Goal: Task Accomplishment & Management: Manage account settings

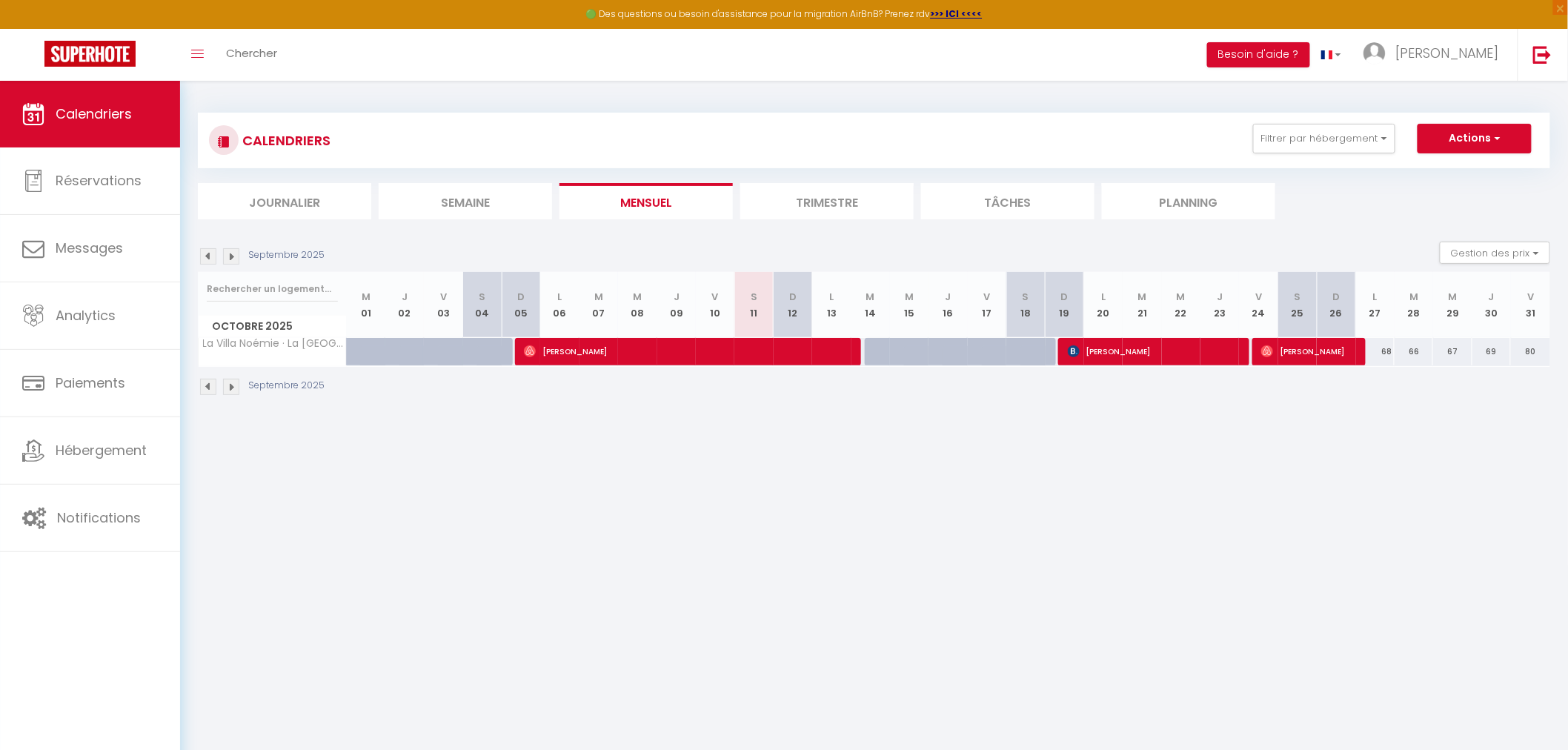
click at [836, 197] on li "Trimestre" at bounding box center [827, 201] width 174 height 36
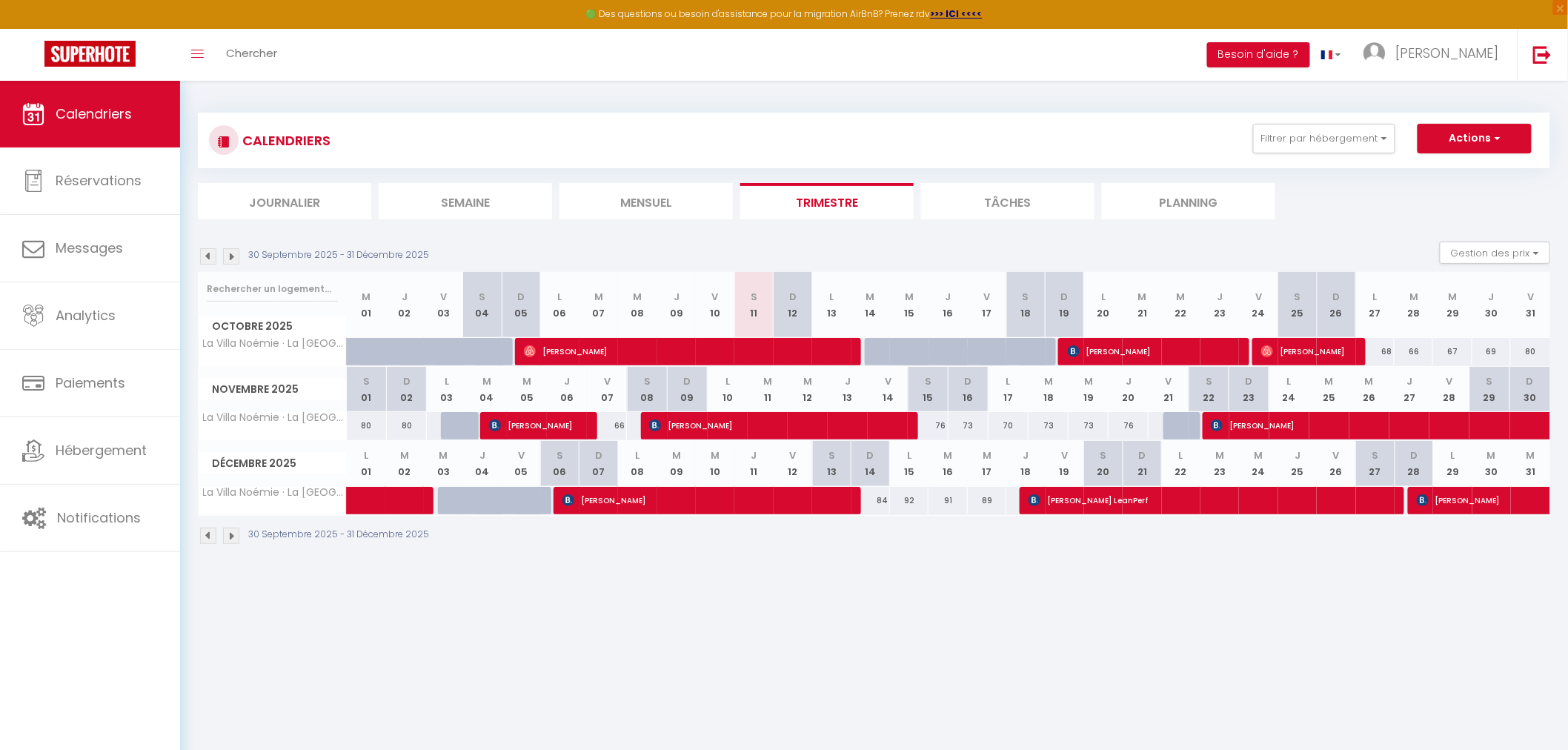
click at [230, 254] on img at bounding box center [231, 256] width 16 height 16
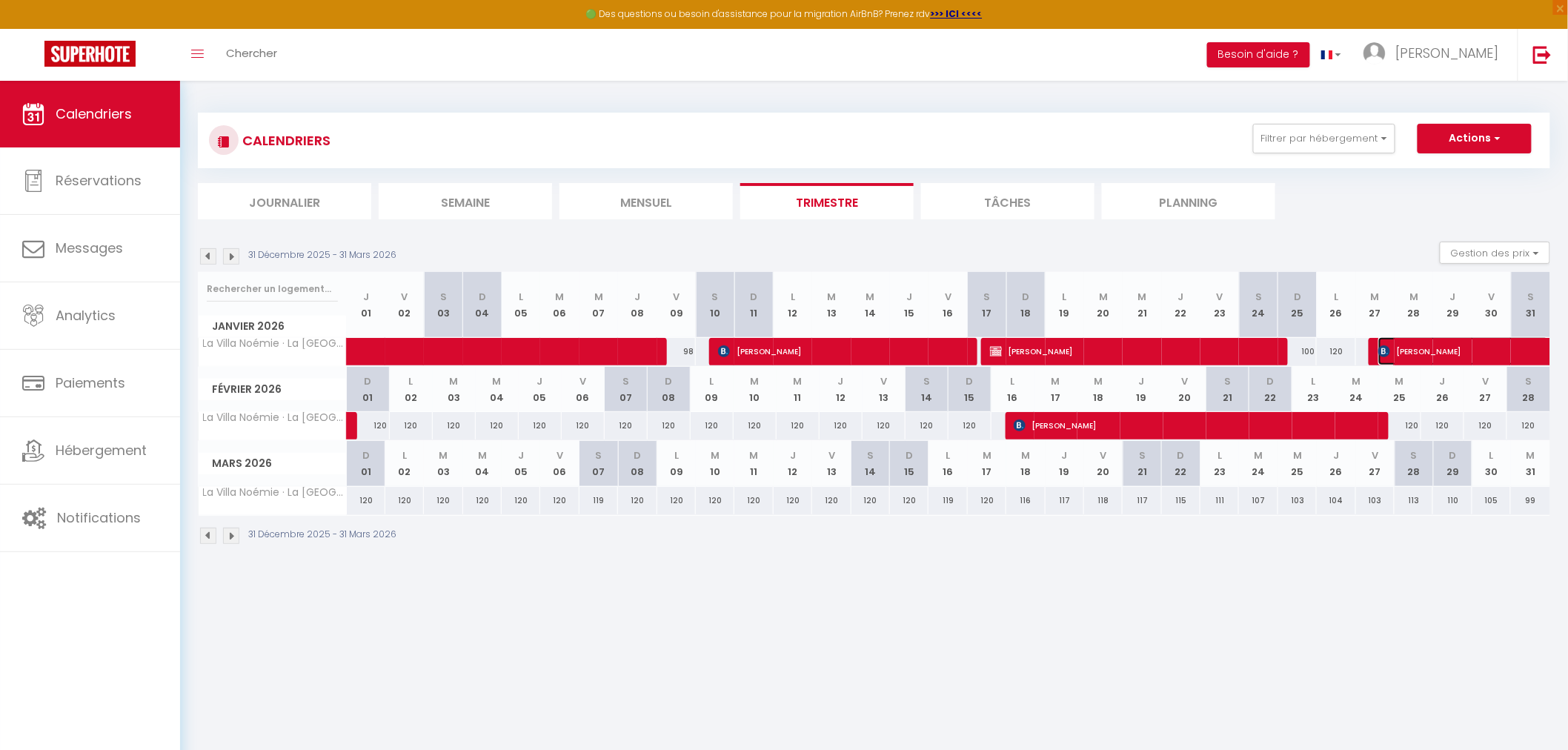
click at [1451, 344] on span "[PERSON_NAME]" at bounding box center [1463, 351] width 171 height 28
select select "OK"
select select "0"
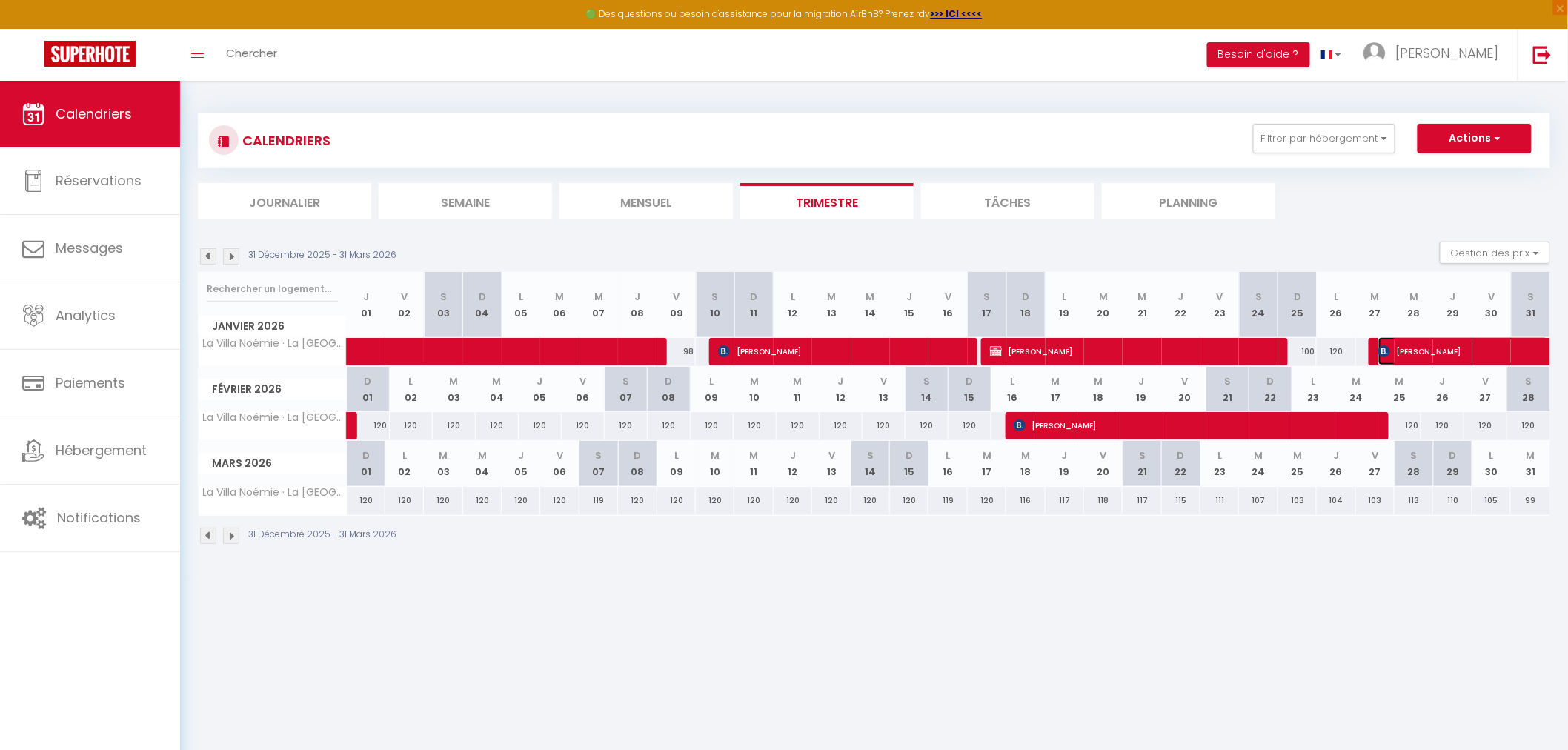
select select "1"
select select
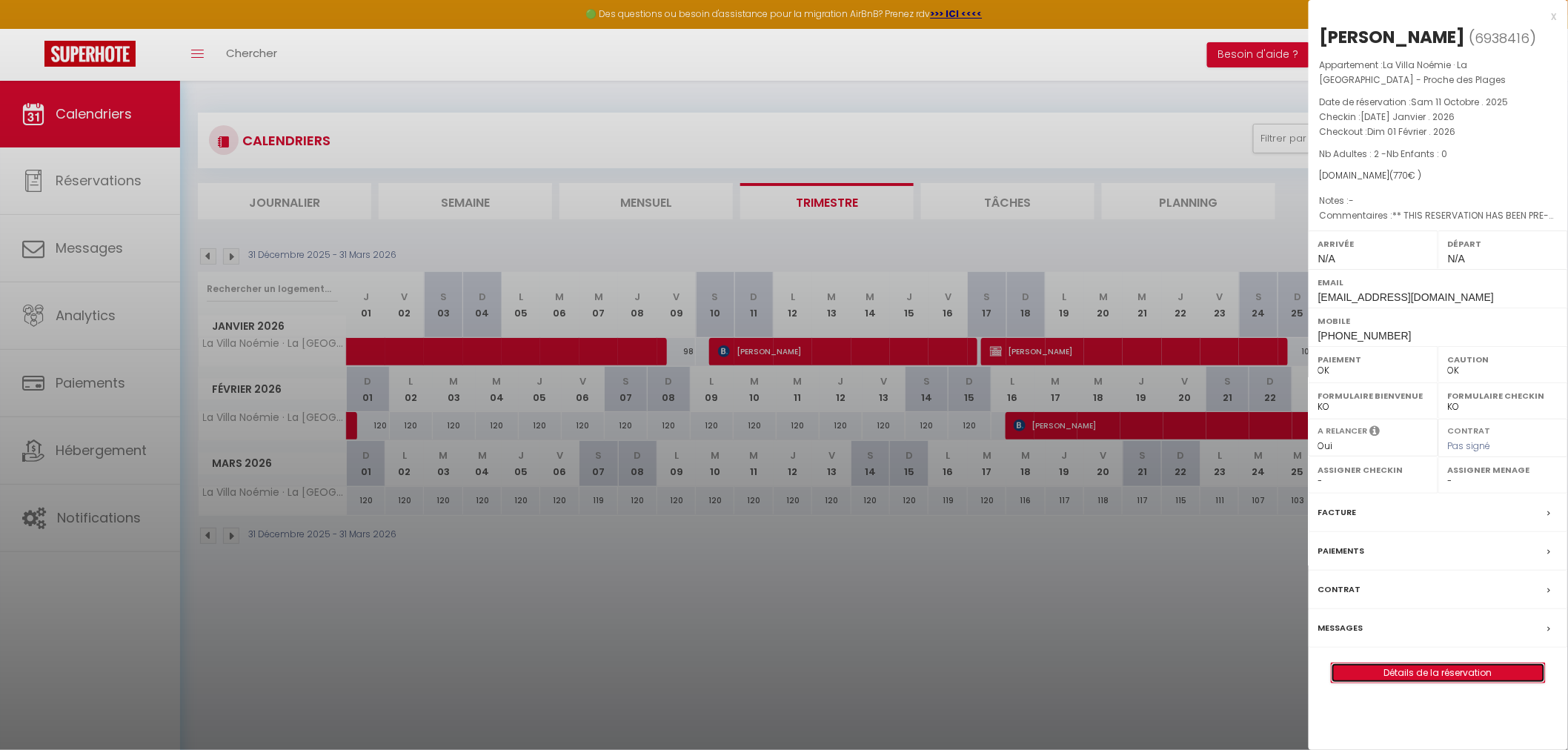
click at [1424, 663] on link "Détails de la réservation" at bounding box center [1438, 673] width 214 height 20
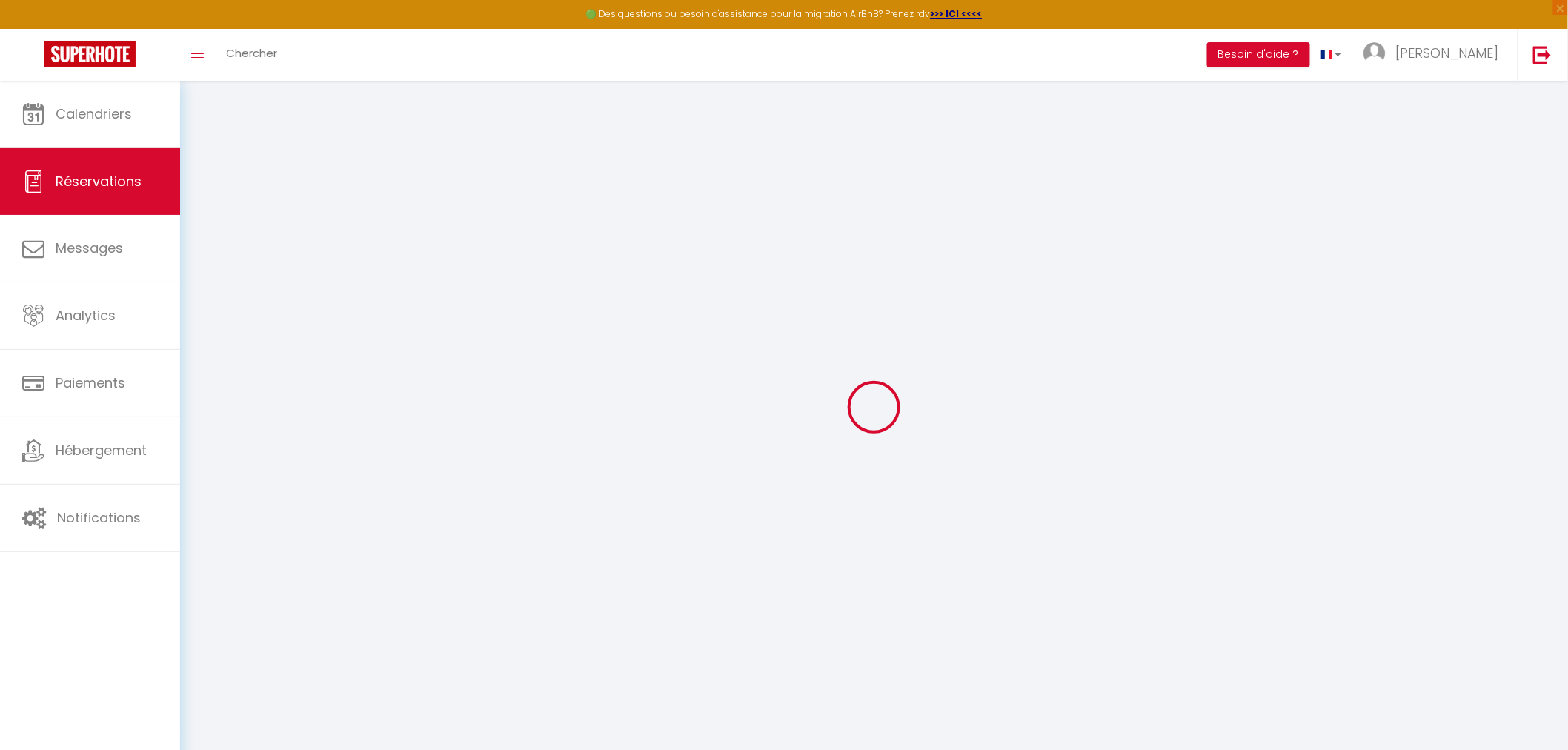
select select
checkbox input "false"
select select
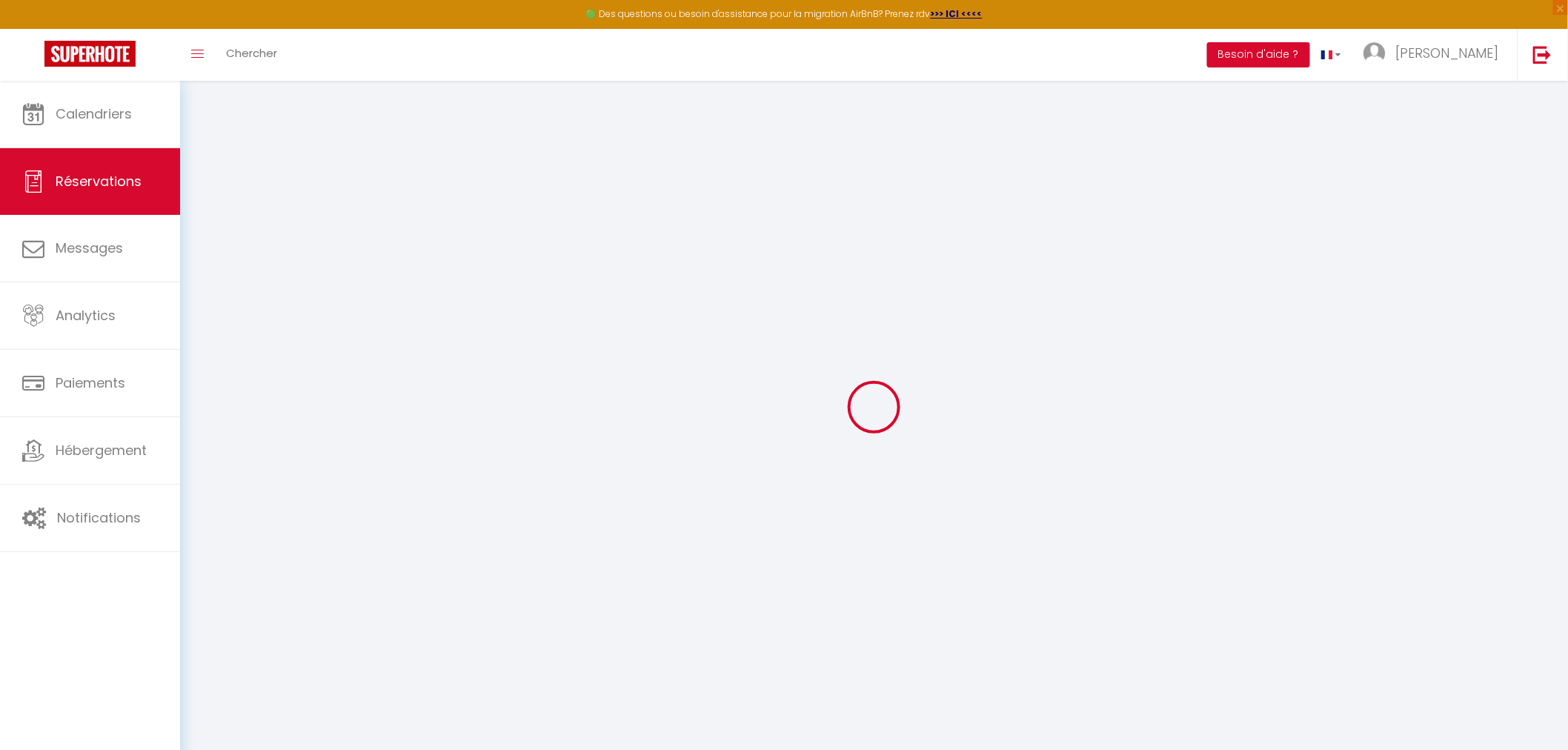
checkbox input "false"
select select
checkbox input "false"
type particuliere1 "** THIS RESERVATION HAS BEEN PRE-PAID ** BOOKING NOTE : Payment charge is EUR 7…"
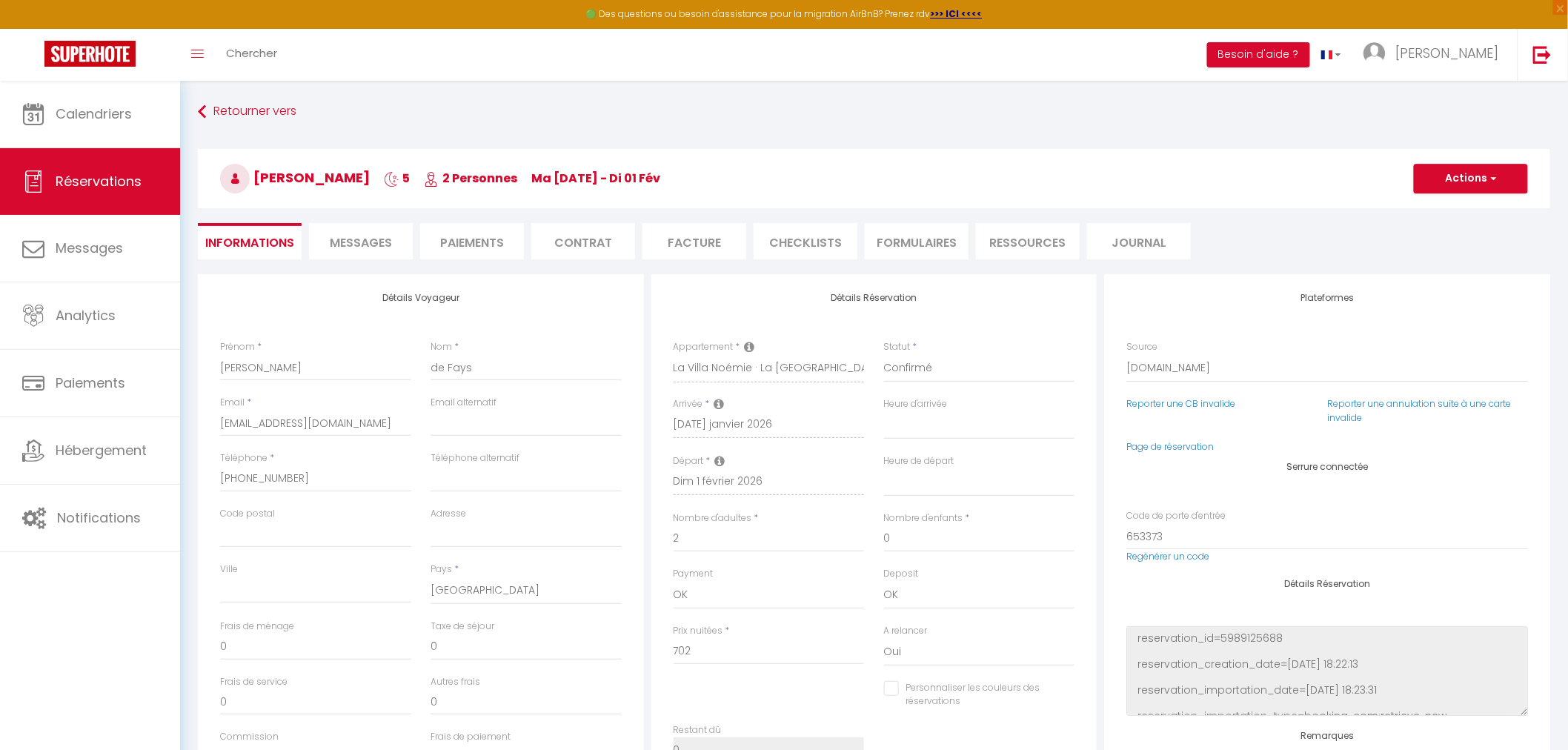
type input "35"
type input "33"
select select
checkbox input "false"
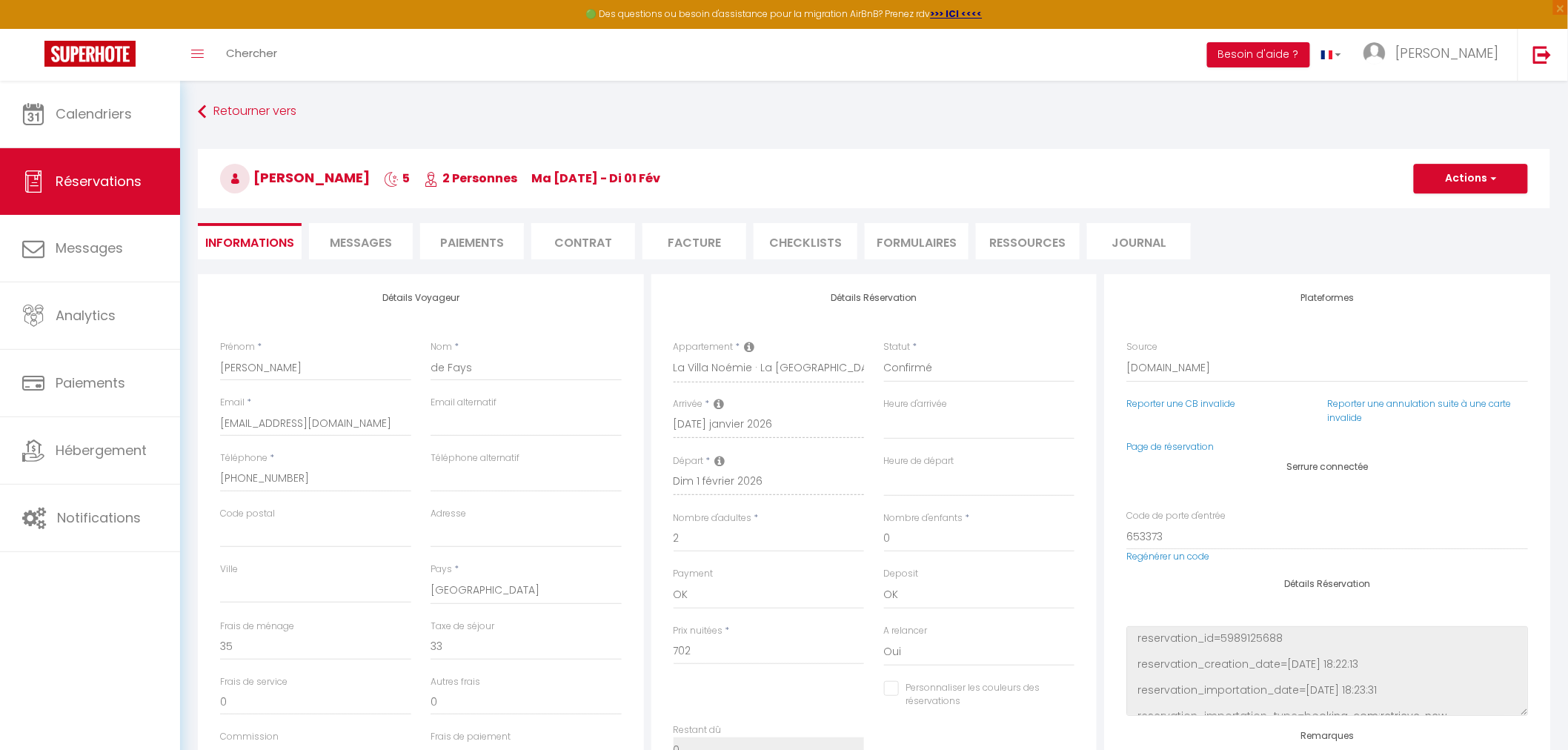
select select
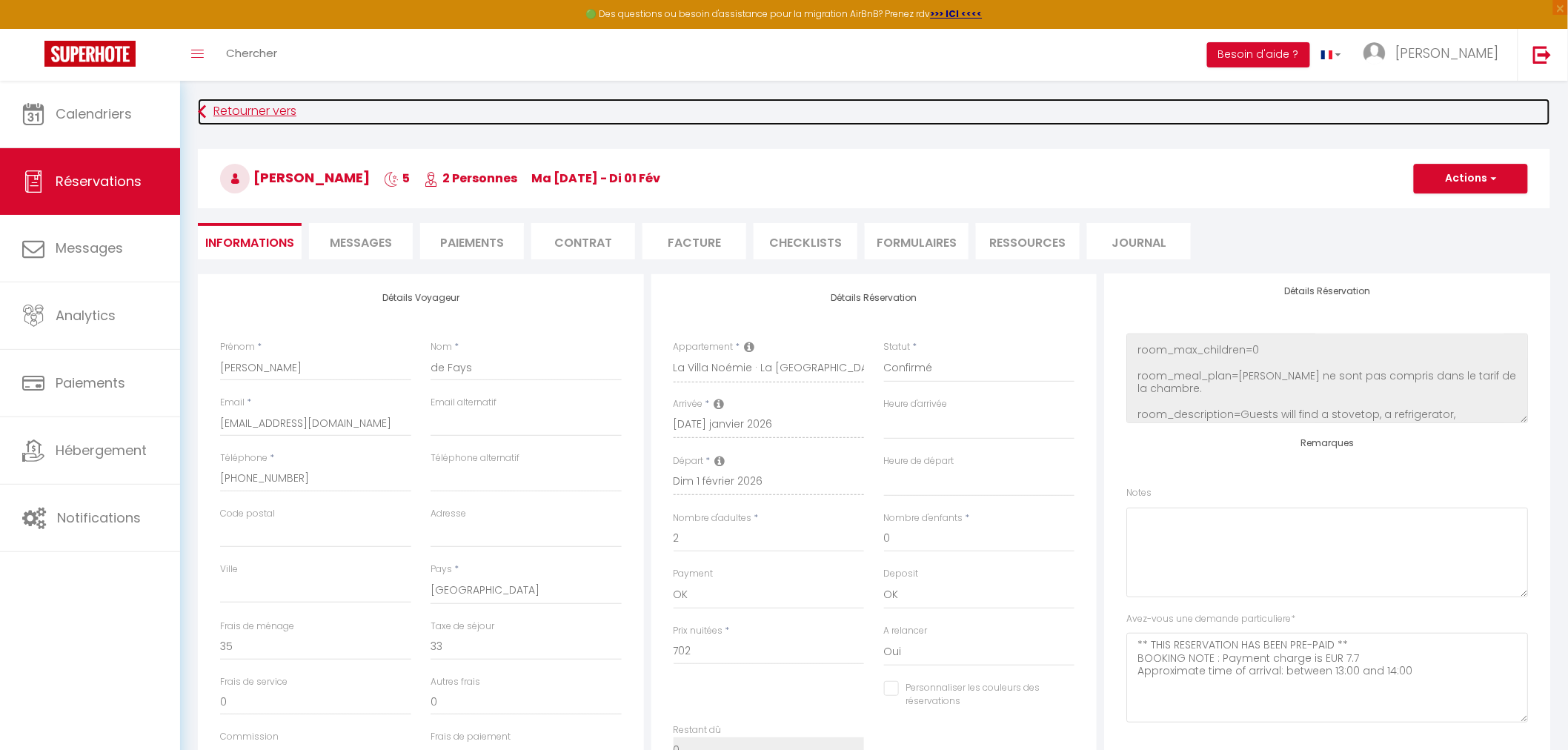
click at [243, 100] on link "Retourner vers" at bounding box center [874, 112] width 1352 height 27
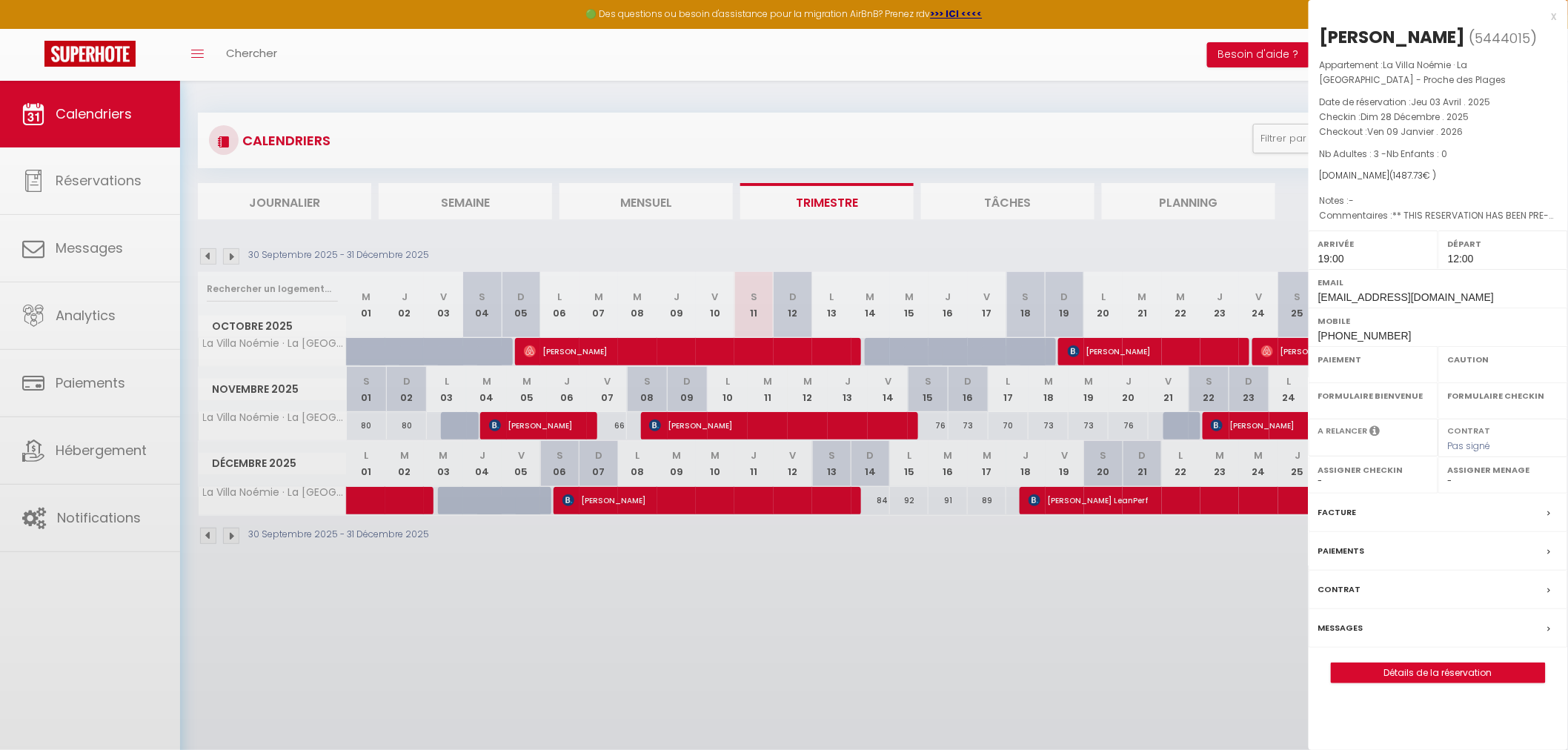
select select "OK"
select select "1"
select select "0"
select select "1"
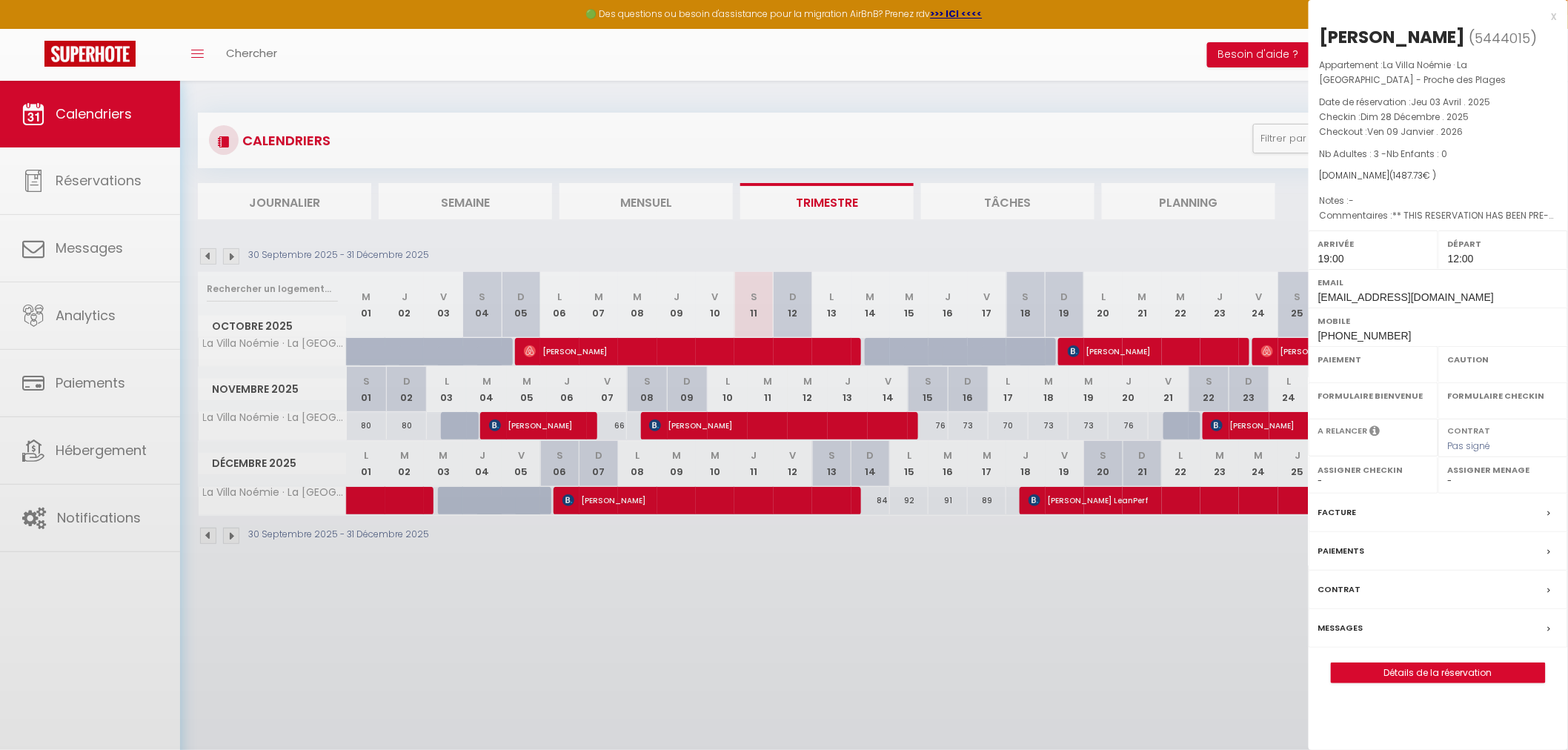
select select
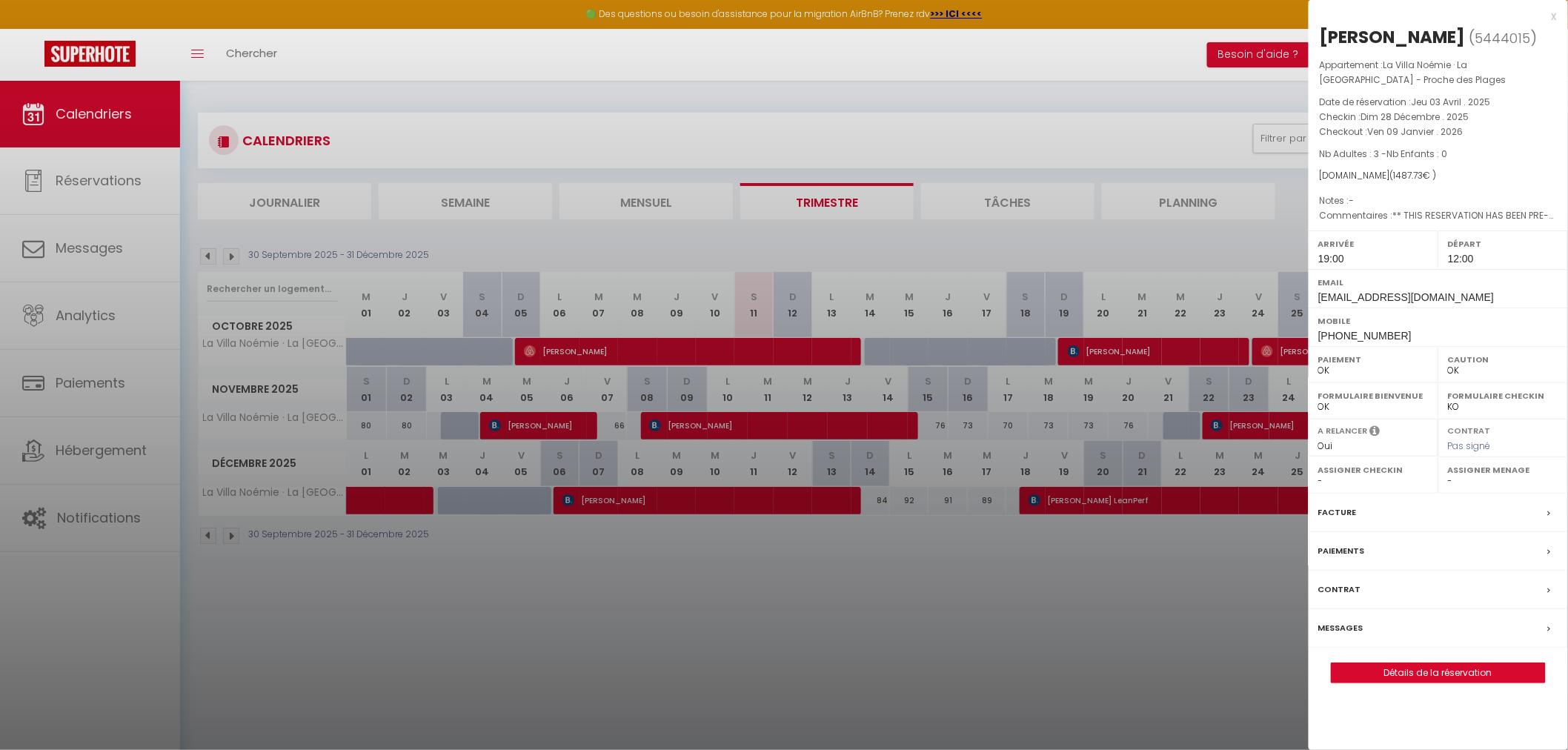
click at [1175, 606] on div at bounding box center [784, 375] width 1568 height 750
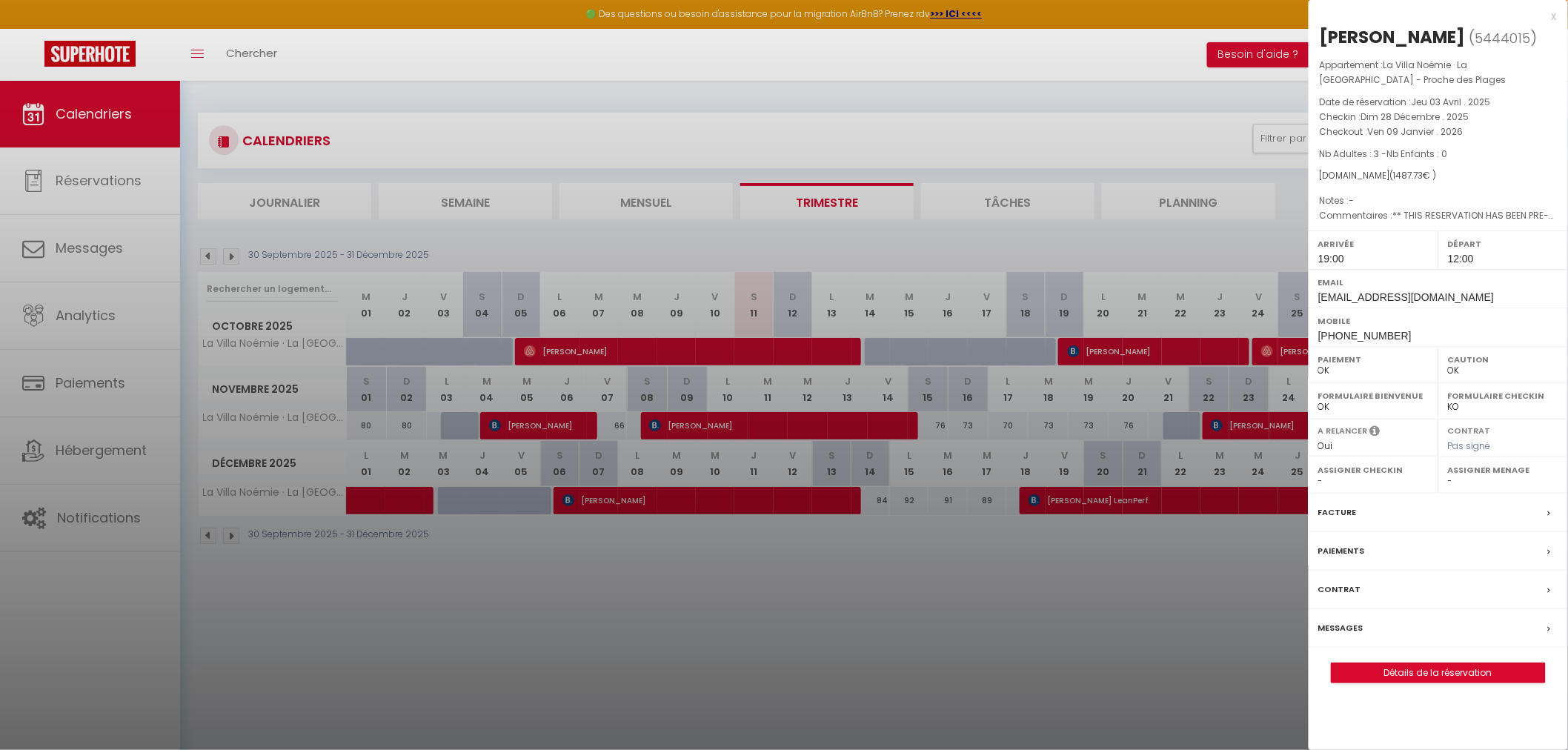
click at [1002, 596] on div at bounding box center [784, 375] width 1568 height 750
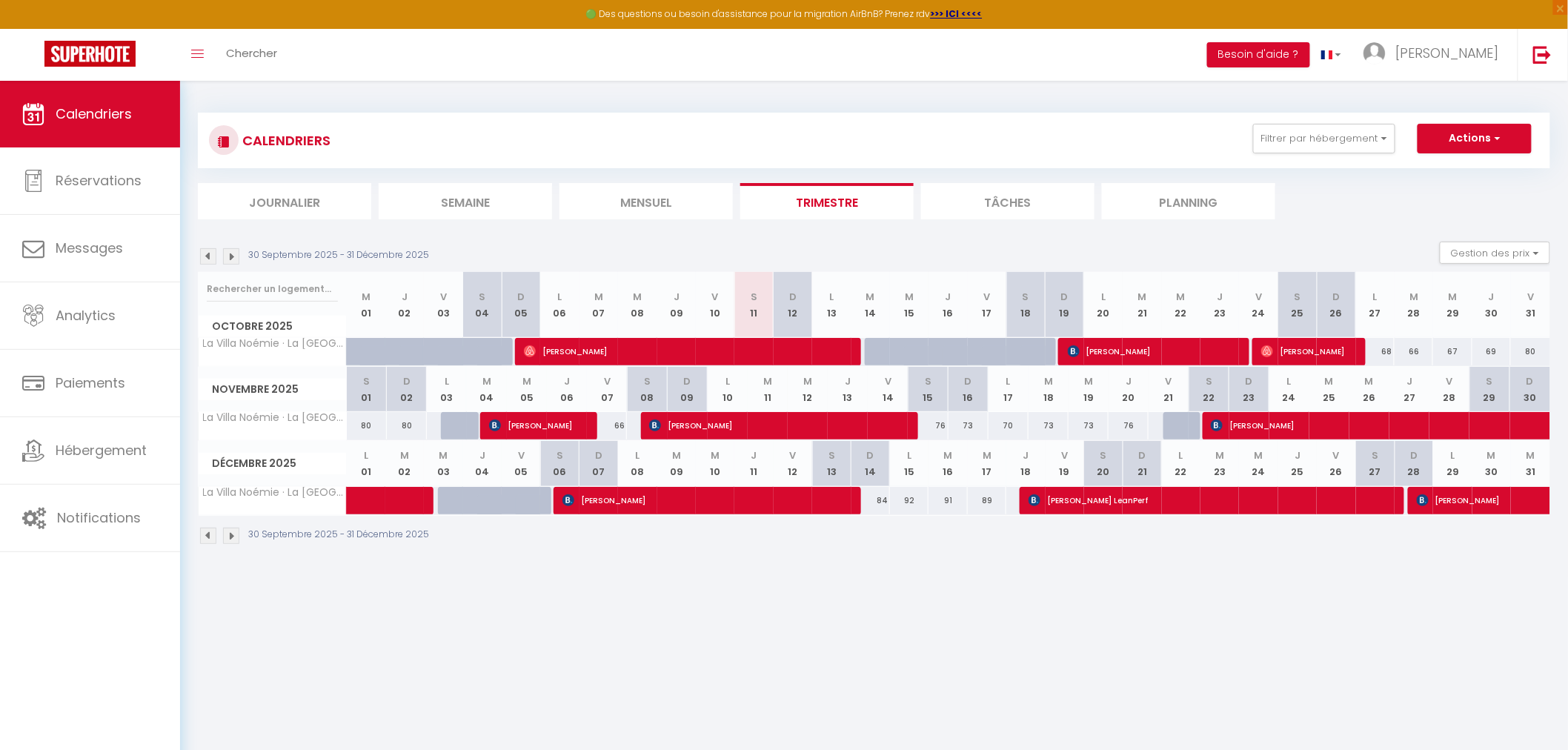
click at [1012, 505] on div "95" at bounding box center [1026, 500] width 39 height 27
click at [1014, 493] on div "95" at bounding box center [1026, 500] width 39 height 27
drag, startPoint x: 951, startPoint y: 634, endPoint x: 912, endPoint y: 616, distance: 43.0
click at [948, 634] on body "🟢 Des questions ou besoin d'assistance pour la migration AirBnB? Prenez rdv >>>…" at bounding box center [784, 456] width 1568 height 750
click at [909, 496] on div "92" at bounding box center [909, 500] width 38 height 27
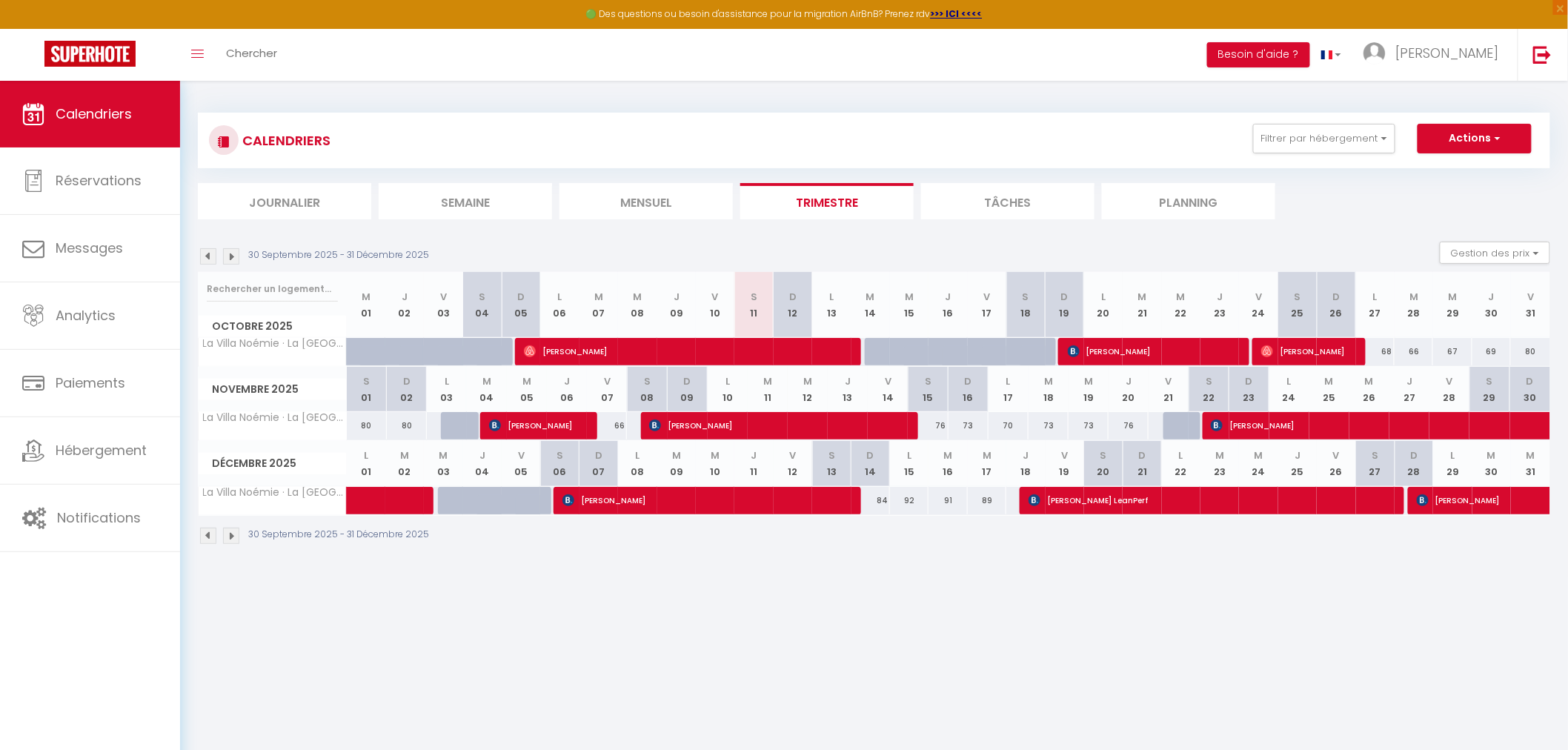
type input "92"
type input "Lun 15 Décembre 2025"
type input "[DATE] Décembre 2025"
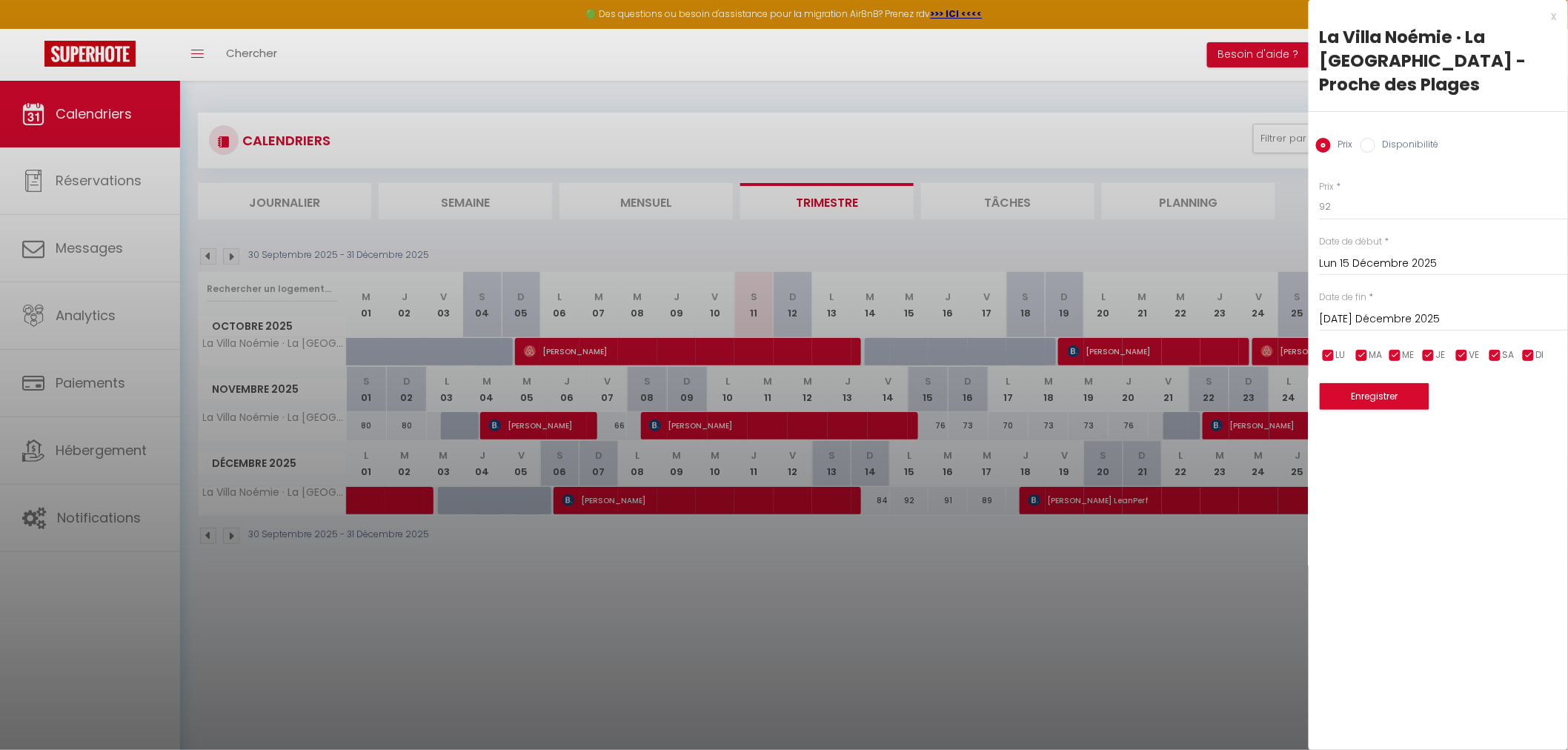
click at [987, 587] on div at bounding box center [784, 375] width 1568 height 750
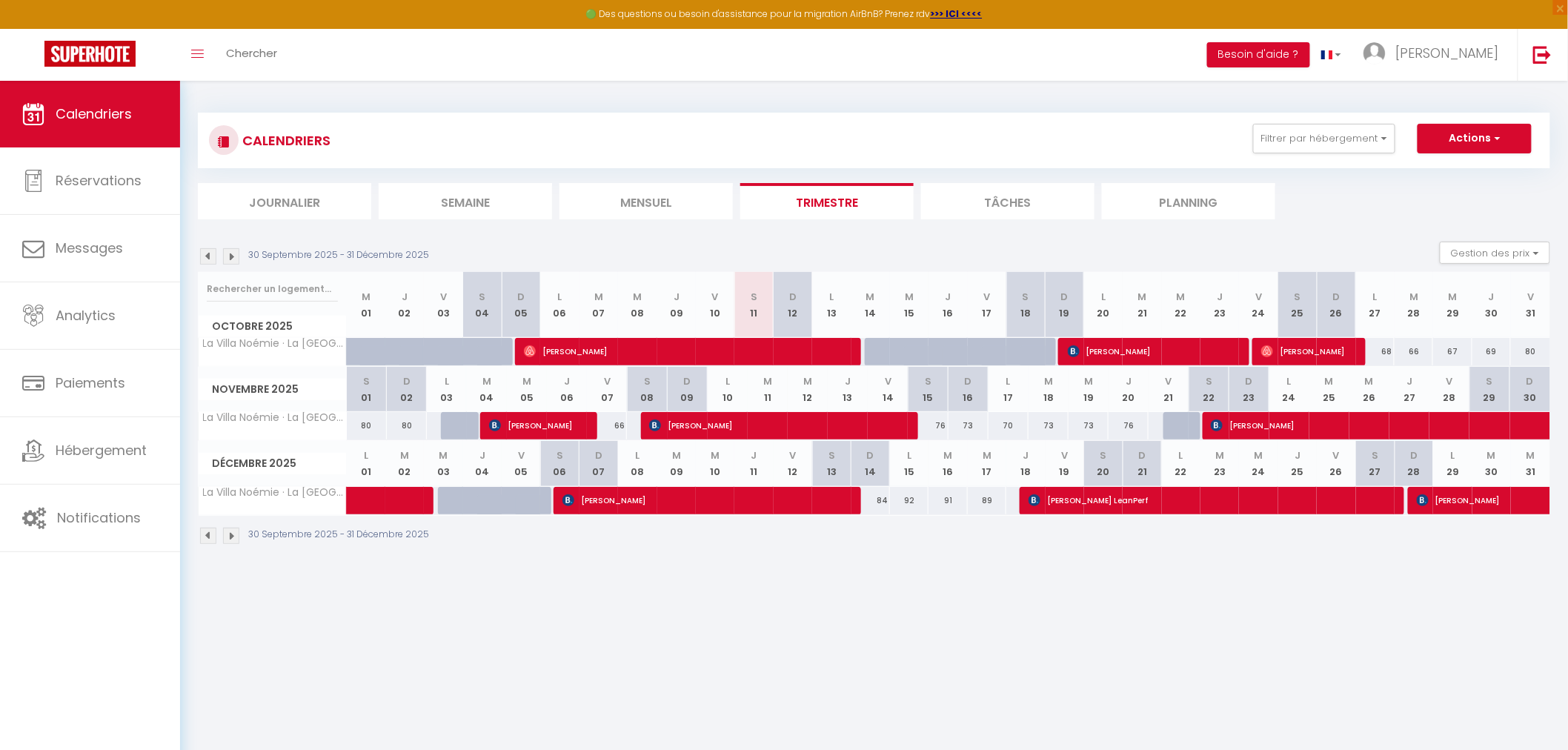
click at [1017, 498] on div "95" at bounding box center [1026, 500] width 39 height 27
click at [1012, 499] on div "95" at bounding box center [1026, 500] width 39 height 27
click at [619, 351] on span "[PERSON_NAME]" at bounding box center [684, 351] width 321 height 28
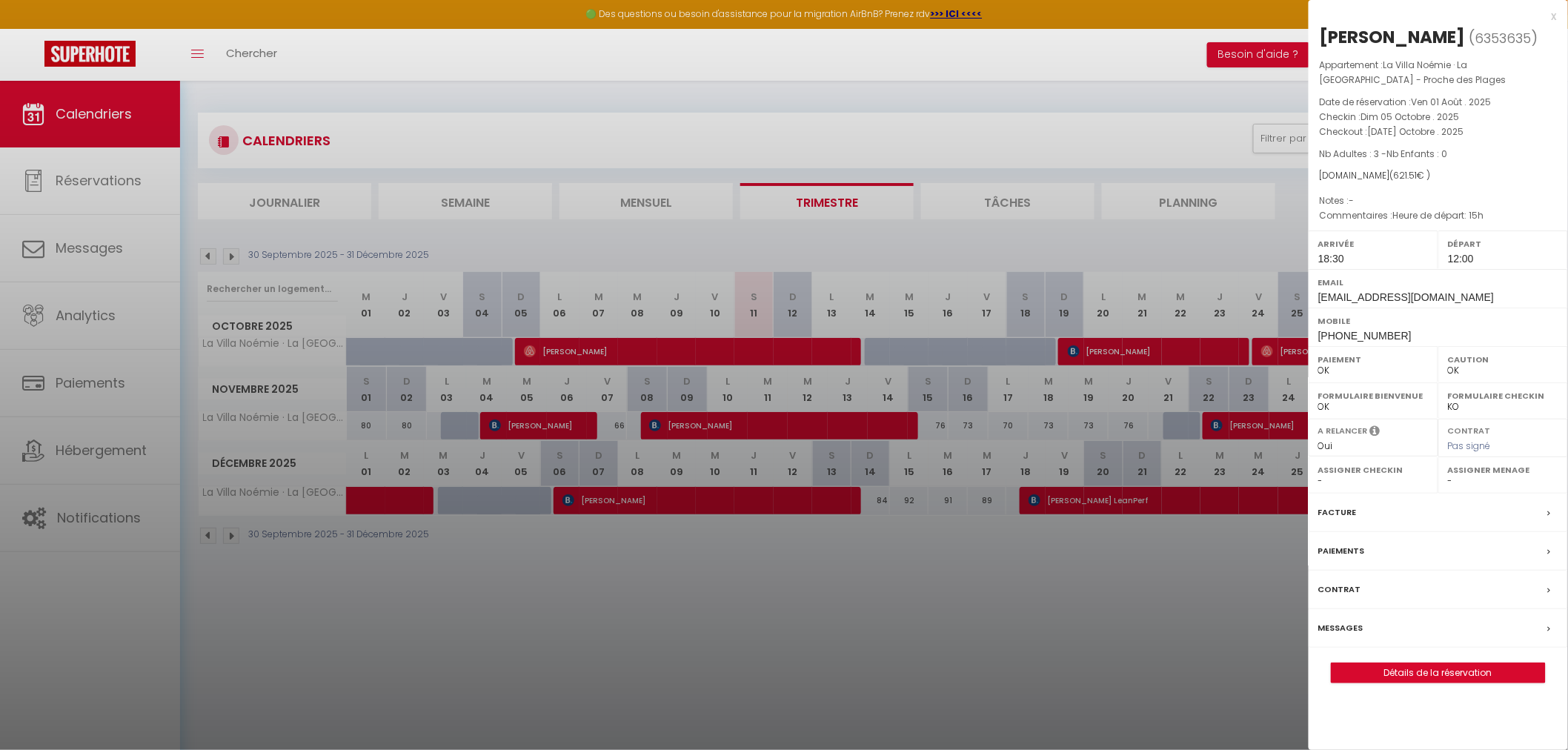
click at [594, 628] on div at bounding box center [784, 375] width 1568 height 750
